Goal: Task Accomplishment & Management: Manage account settings

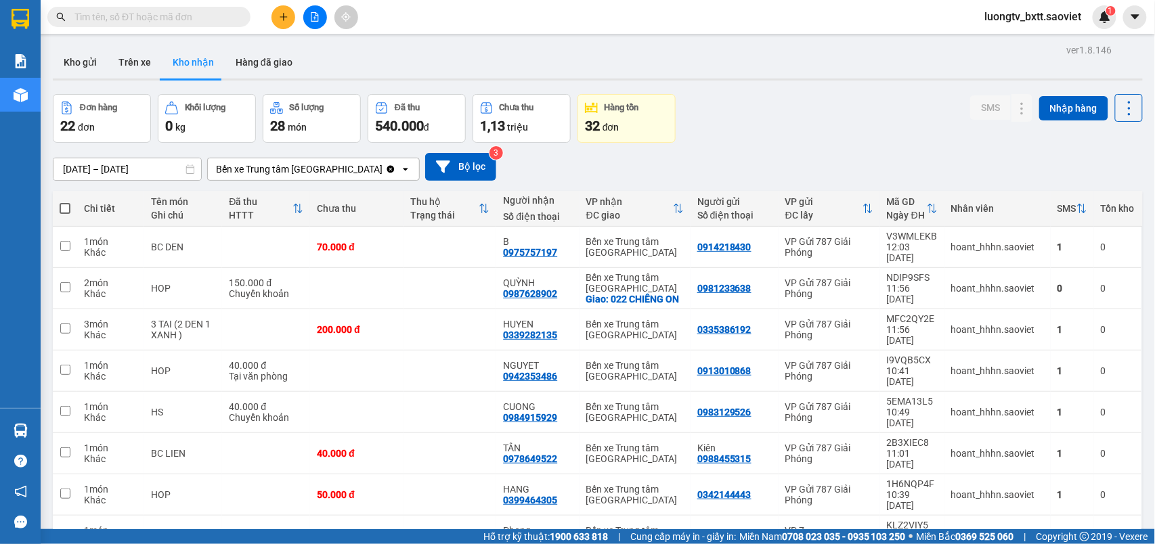
drag, startPoint x: 819, startPoint y: 109, endPoint x: 691, endPoint y: 1, distance: 167.3
click at [819, 109] on div "Đơn hàng 22 đơn Khối lượng 0 kg Số lượng 28 món Đã thu 540.000 đ Chưa thu 1,13 …" at bounding box center [598, 118] width 1090 height 49
click at [135, 68] on button "Trên xe" at bounding box center [135, 62] width 54 height 33
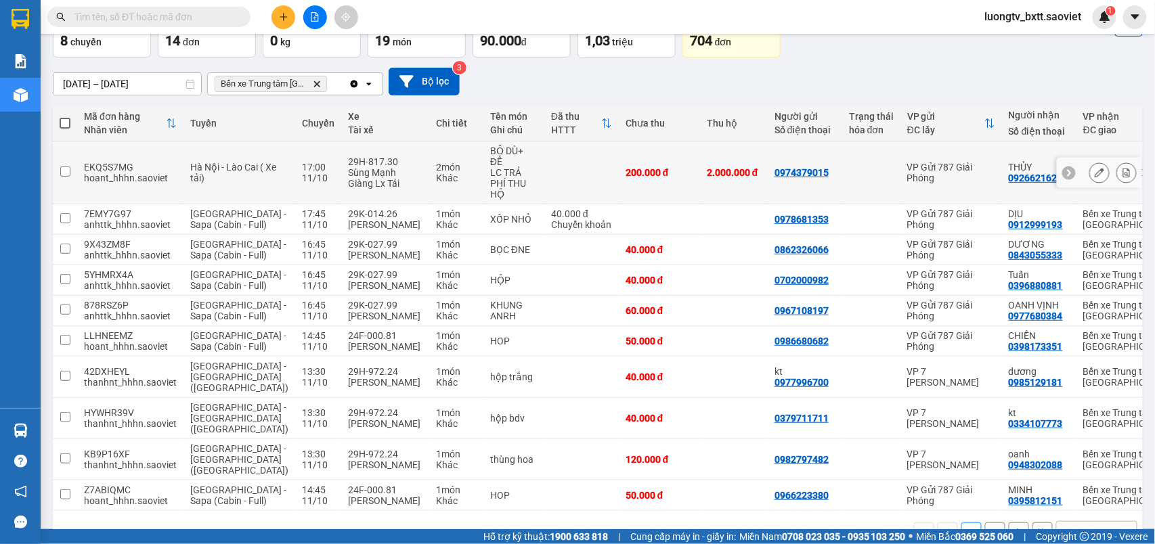
scroll to position [186, 0]
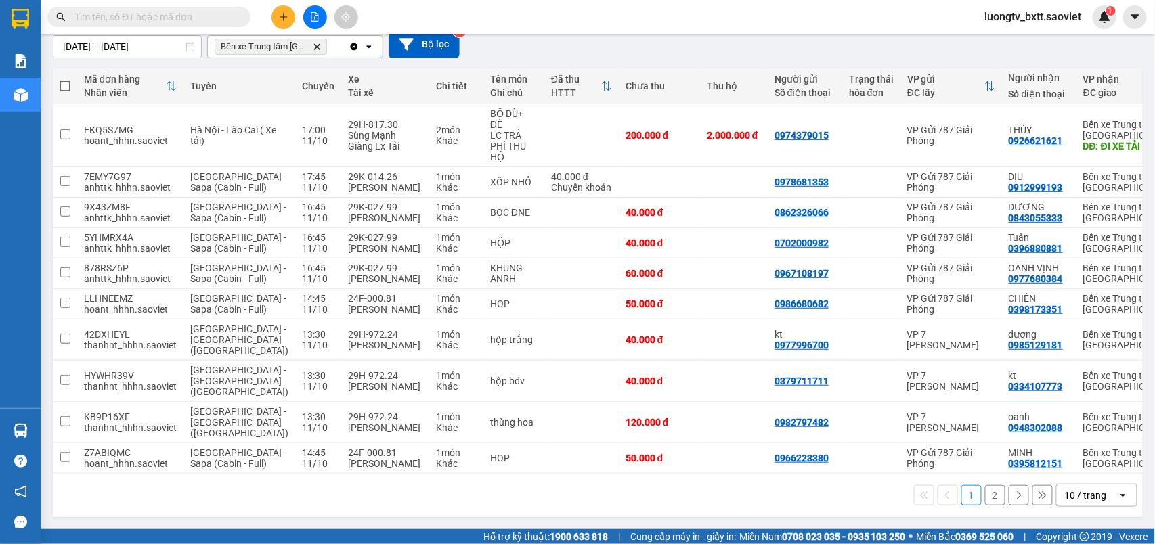
click at [985, 490] on button "2" at bounding box center [995, 496] width 20 height 20
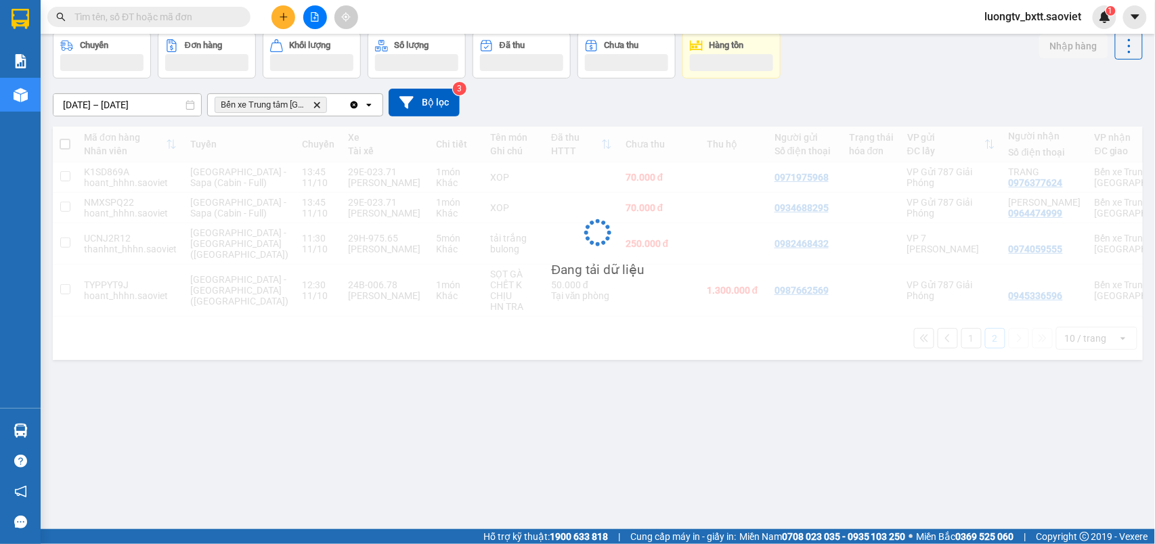
scroll to position [62, 0]
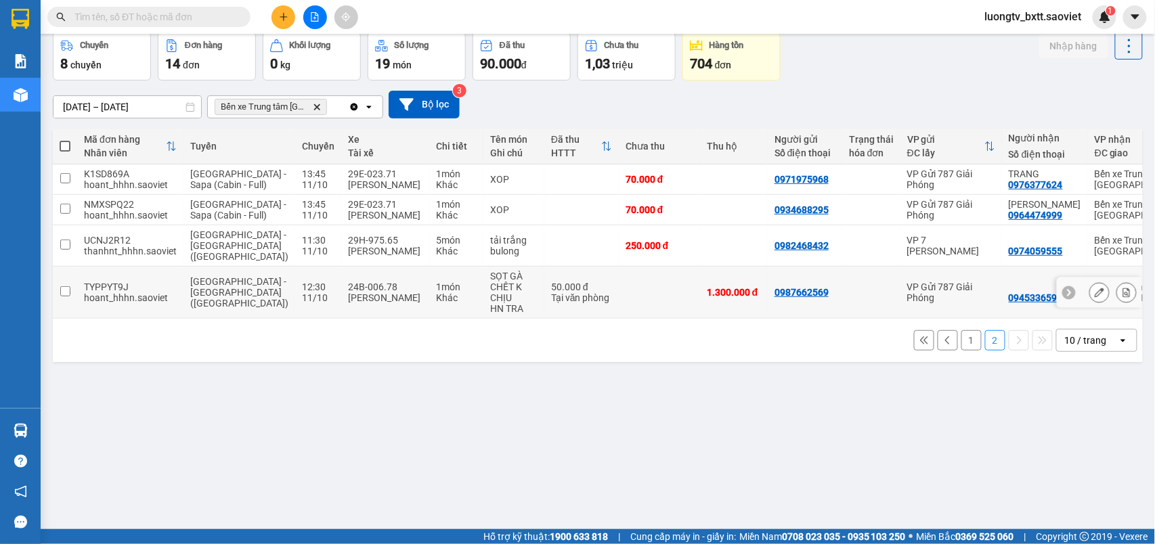
click at [569, 307] on td "50.000 đ Tại văn phòng" at bounding box center [581, 293] width 74 height 52
checkbox input "true"
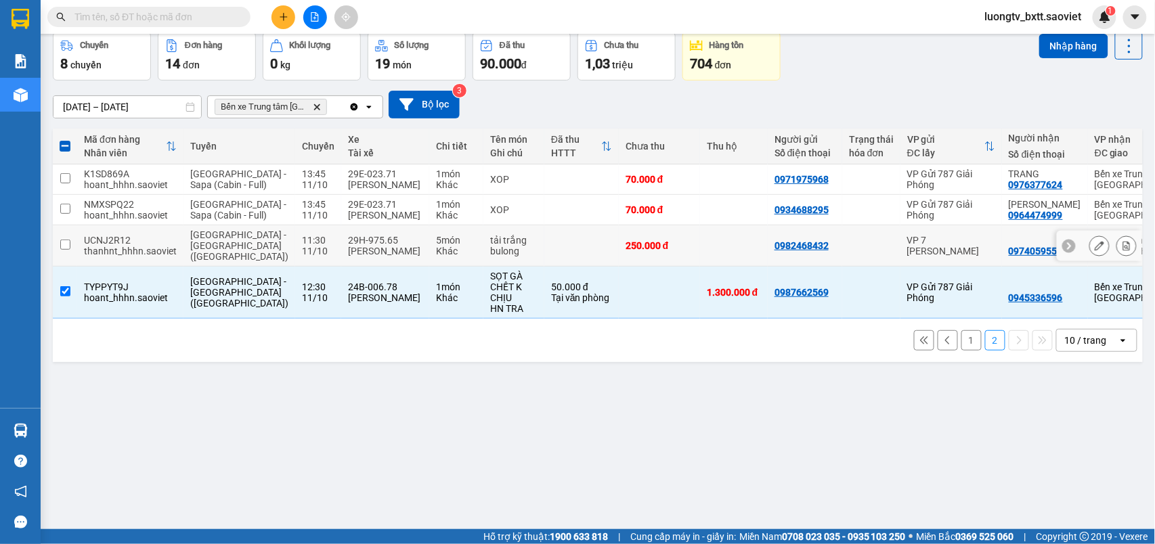
click at [544, 265] on td at bounding box center [581, 246] width 74 height 41
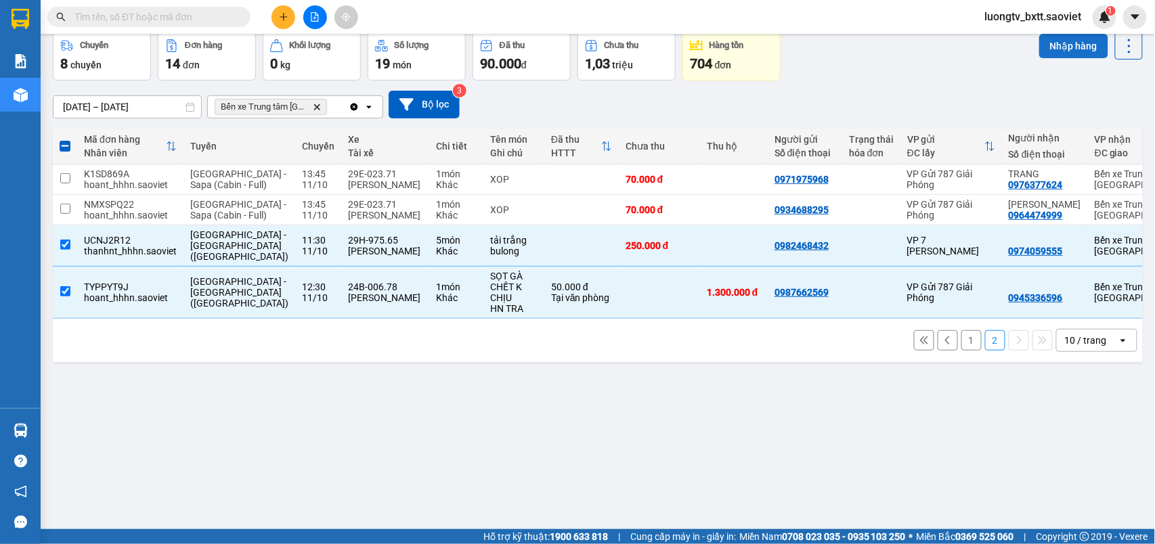
click at [1063, 47] on button "Nhập hàng" at bounding box center [1074, 46] width 69 height 24
checkbox input "false"
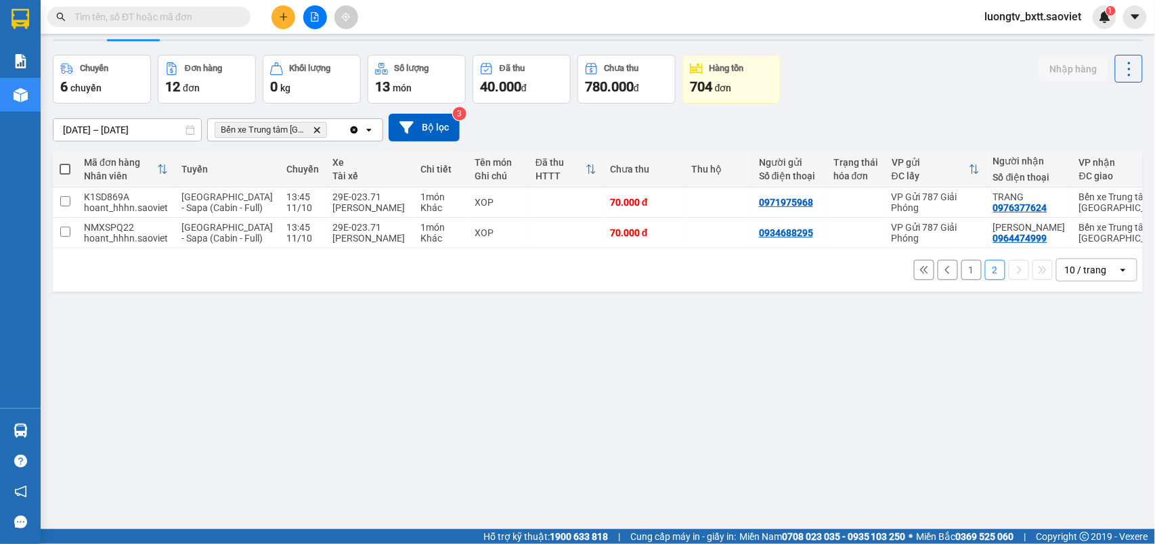
scroll to position [0, 0]
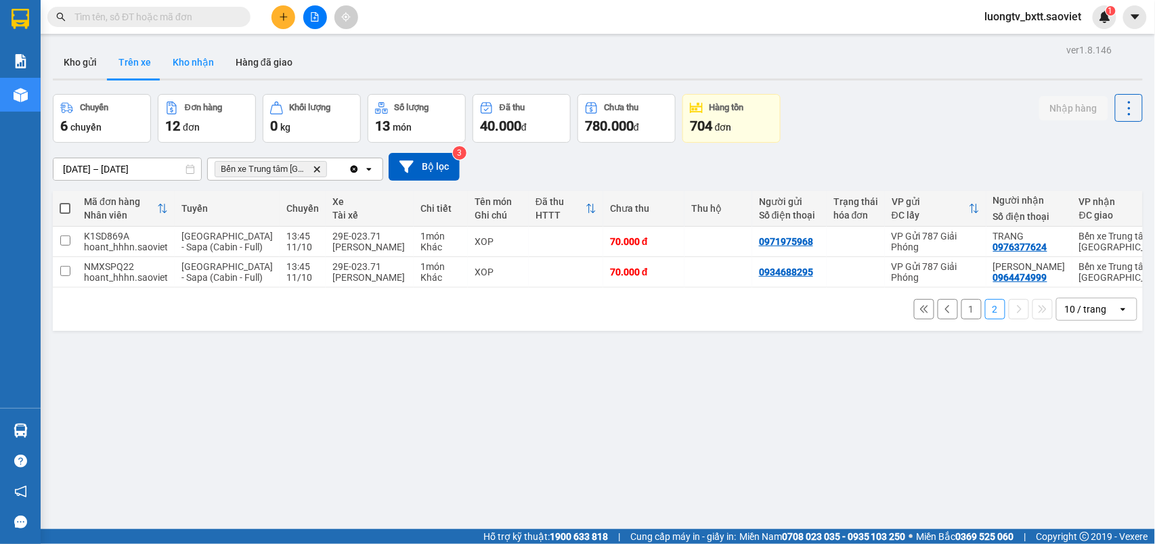
click at [202, 62] on button "Kho nhận" at bounding box center [193, 62] width 63 height 33
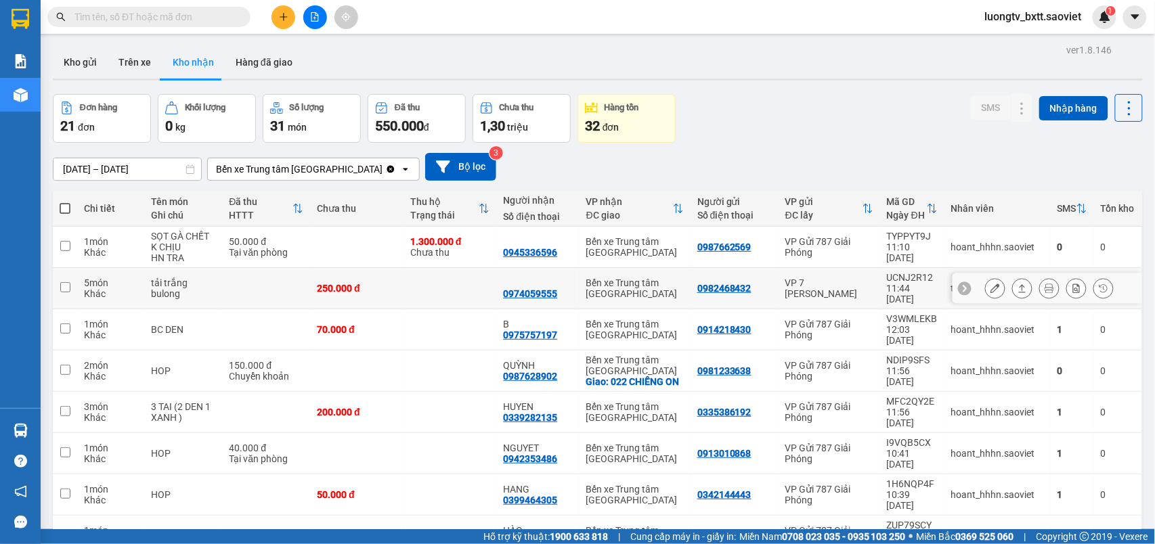
click at [675, 274] on td "Bến xe Trung tâm [GEOGRAPHIC_DATA]" at bounding box center [635, 288] width 111 height 41
checkbox input "true"
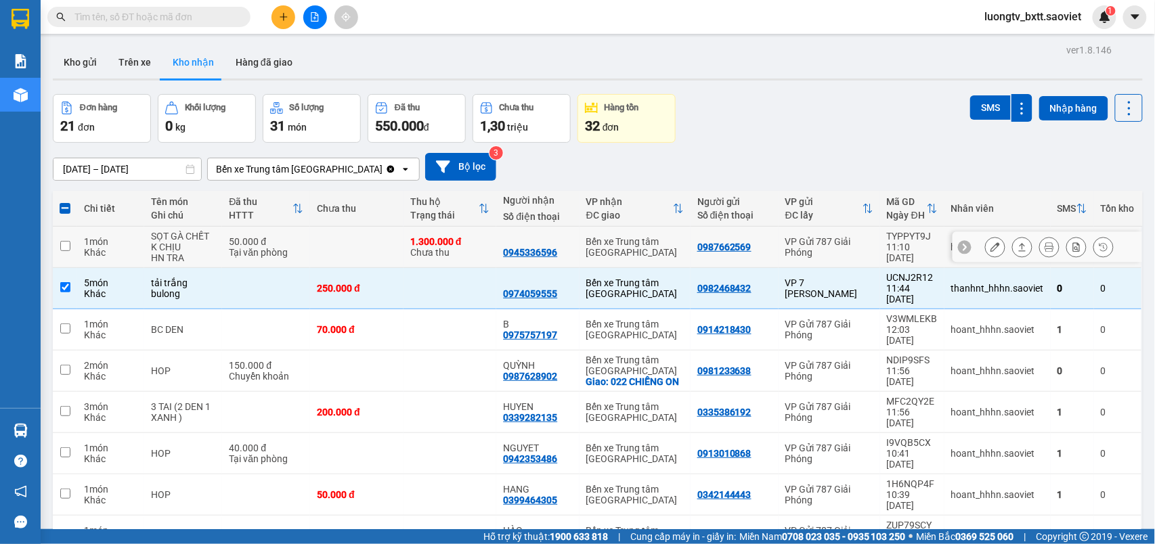
click at [676, 257] on td "Bến xe Trung tâm [GEOGRAPHIC_DATA]" at bounding box center [635, 247] width 111 height 41
checkbox input "true"
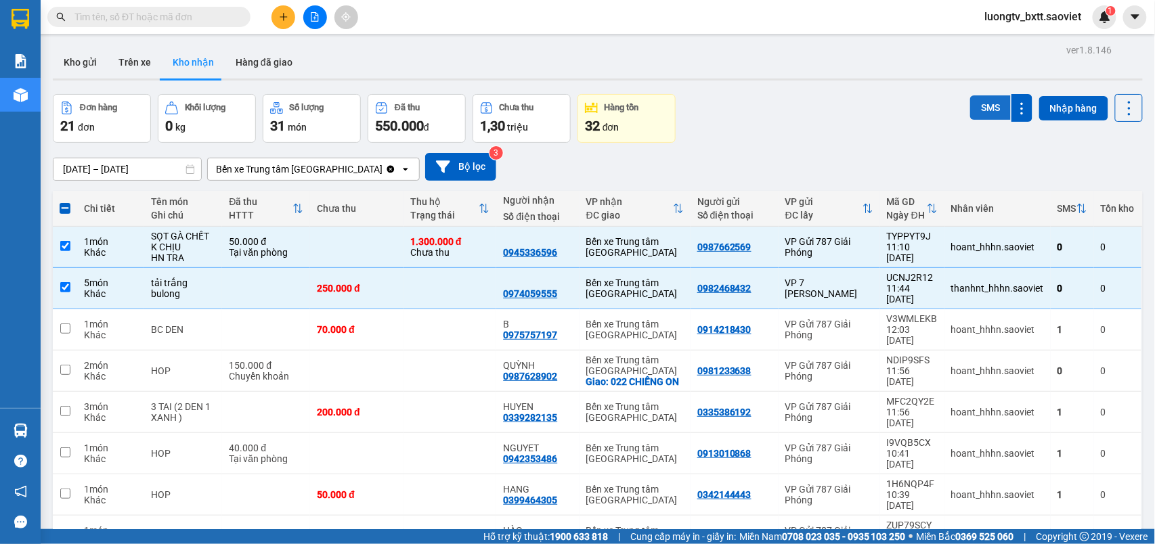
click at [979, 118] on button "SMS" at bounding box center [990, 107] width 41 height 24
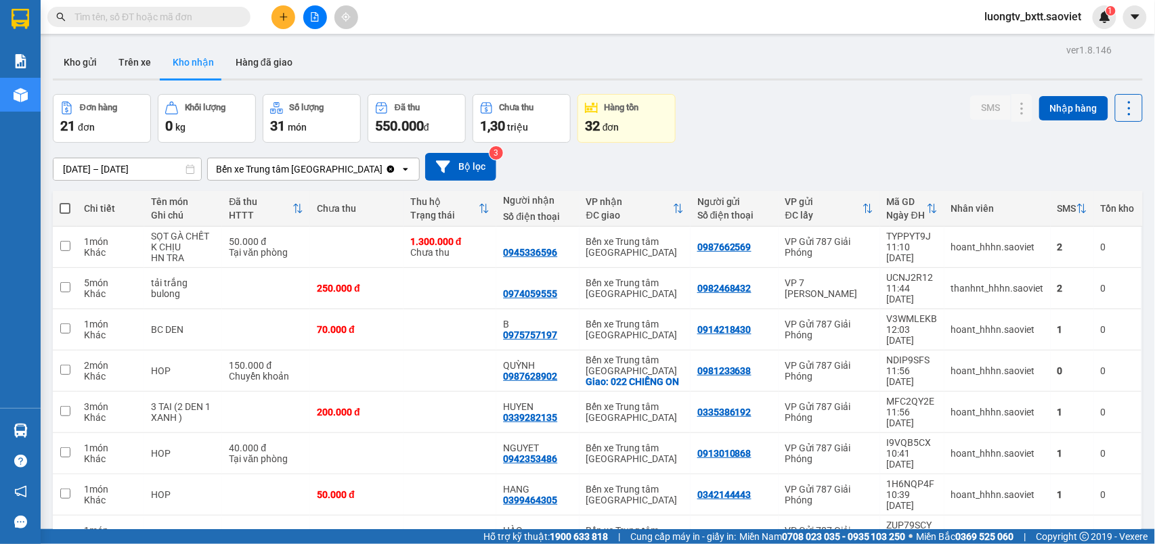
click at [750, 121] on div "Đơn hàng 21 đơn Khối lượng 0 kg Số lượng 31 món Đã thu 550.000 đ Chưa thu 1,30 …" at bounding box center [598, 118] width 1090 height 49
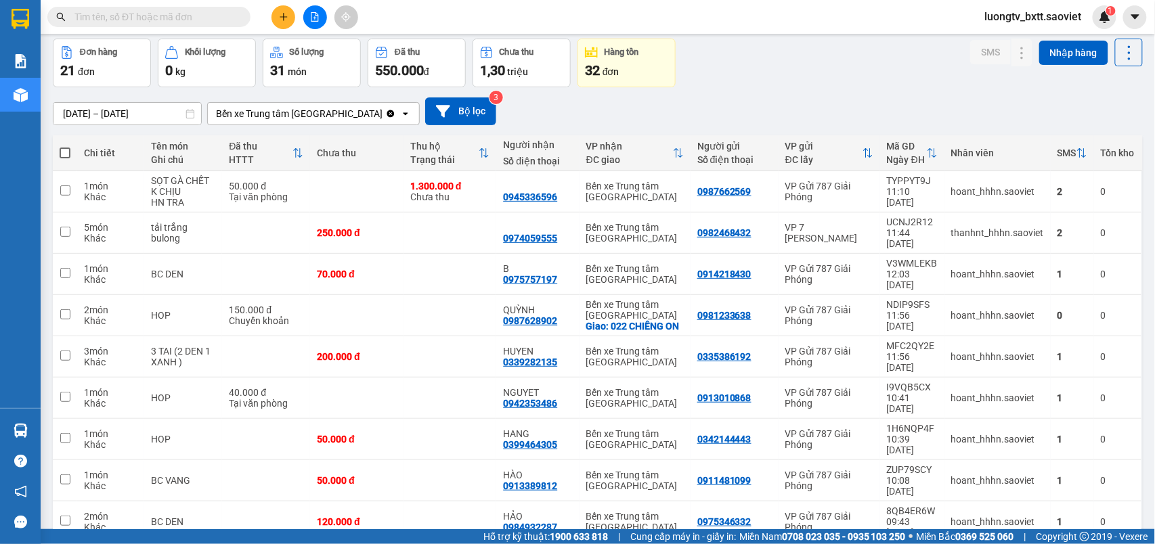
scroll to position [93, 0]
